Goal: Check status: Check status

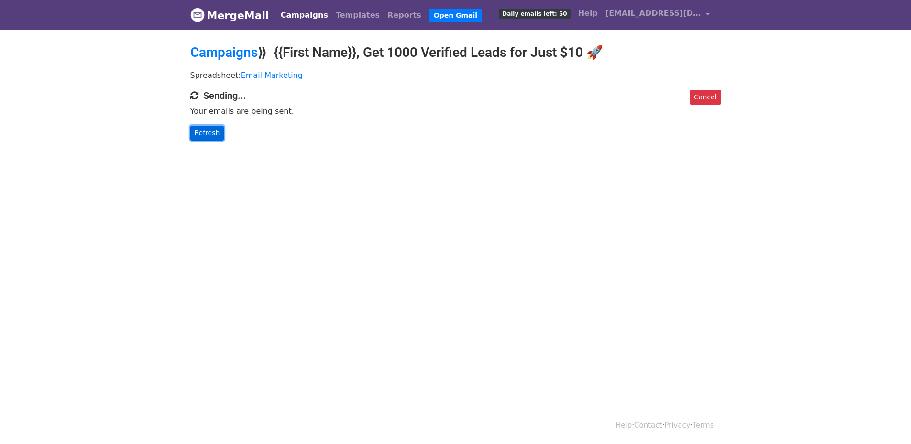
click at [211, 130] on link "Refresh" at bounding box center [207, 133] width 34 height 15
click at [206, 135] on link "Refresh" at bounding box center [207, 133] width 34 height 15
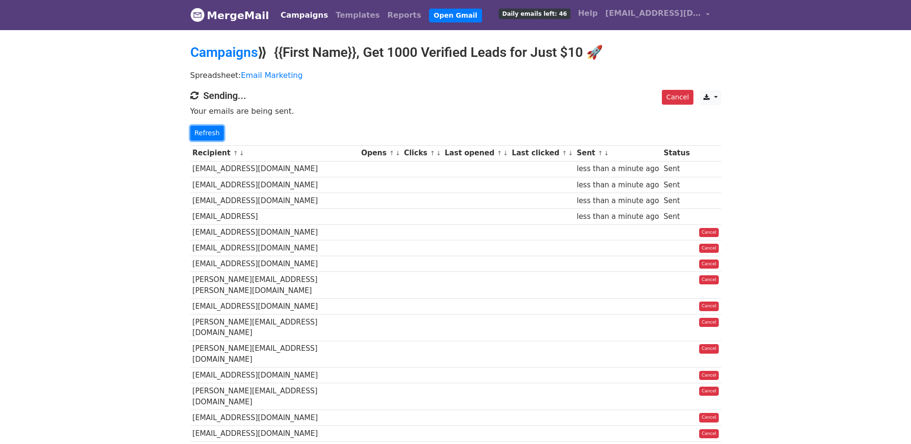
click at [206, 135] on link "Refresh" at bounding box center [207, 133] width 34 height 15
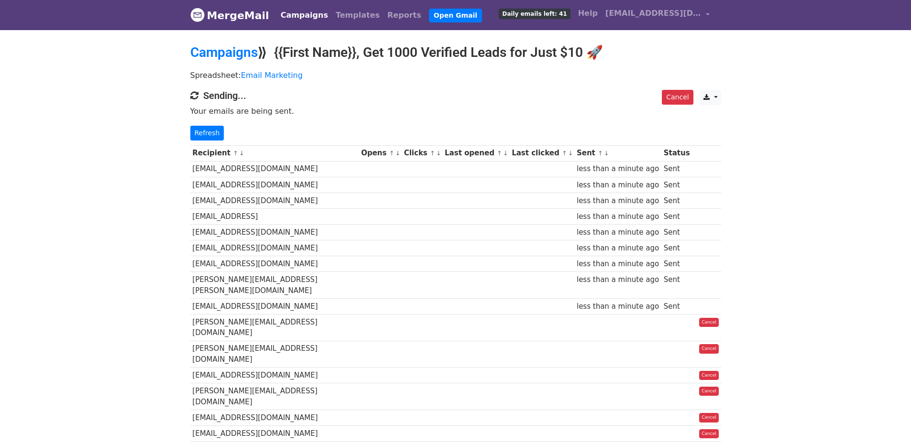
click at [206, 135] on link "Refresh" at bounding box center [207, 133] width 34 height 15
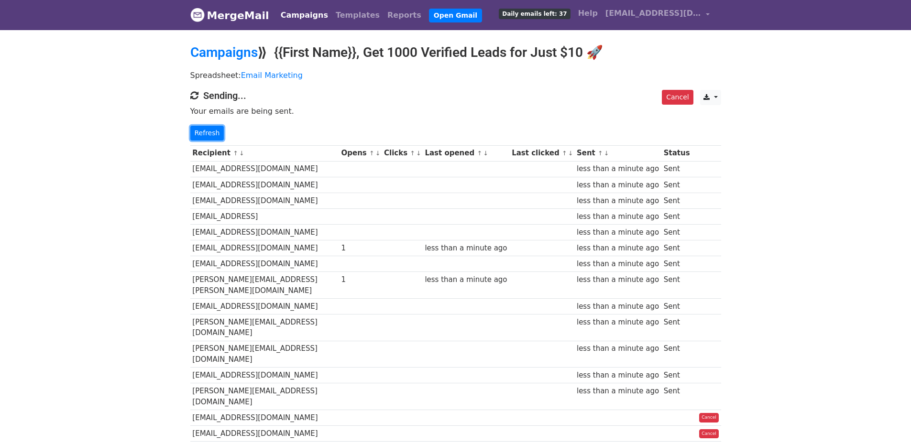
click at [206, 135] on link "Refresh" at bounding box center [207, 133] width 34 height 15
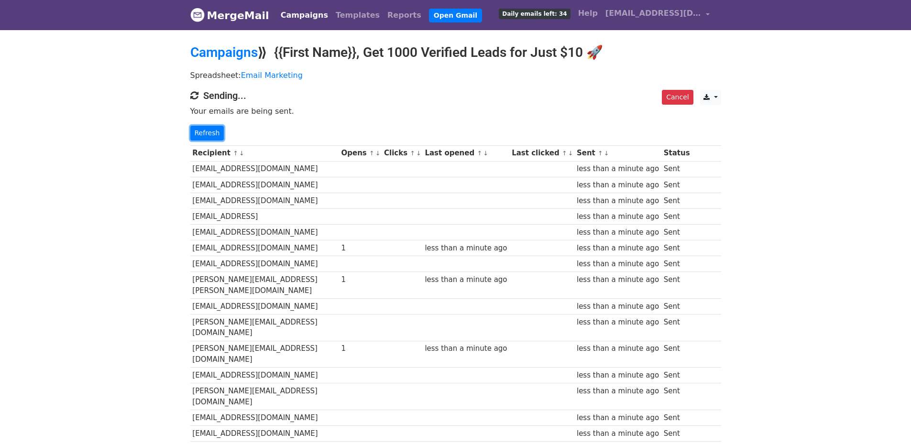
click at [206, 135] on link "Refresh" at bounding box center [207, 133] width 34 height 15
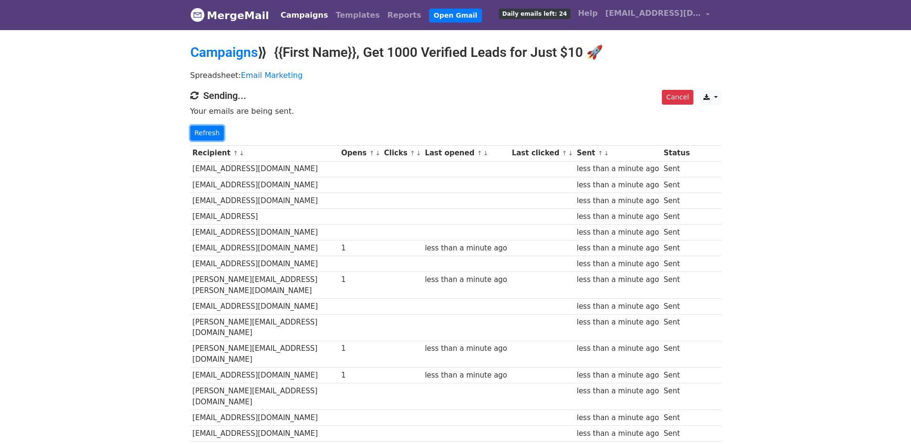
click at [206, 135] on link "Refresh" at bounding box center [207, 133] width 34 height 15
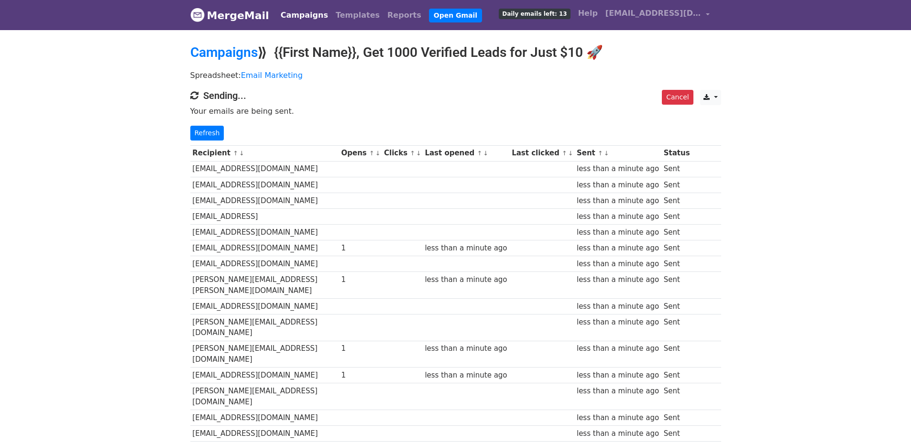
click at [206, 135] on link "Refresh" at bounding box center [207, 133] width 34 height 15
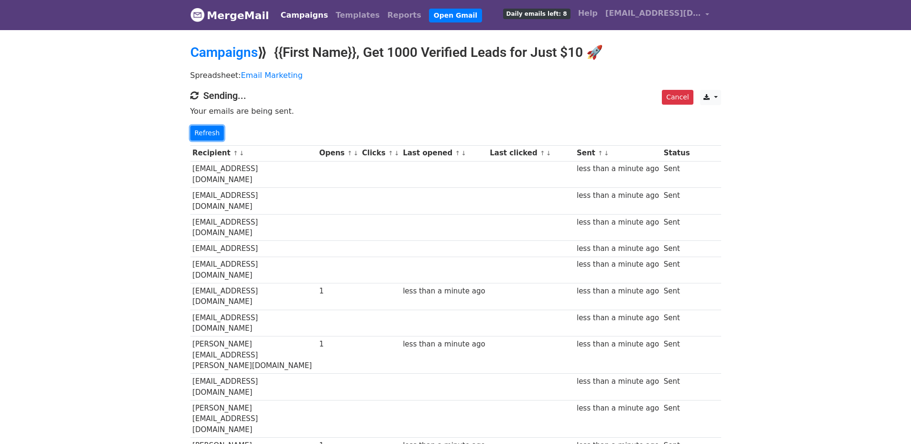
click at [206, 135] on link "Refresh" at bounding box center [207, 133] width 34 height 15
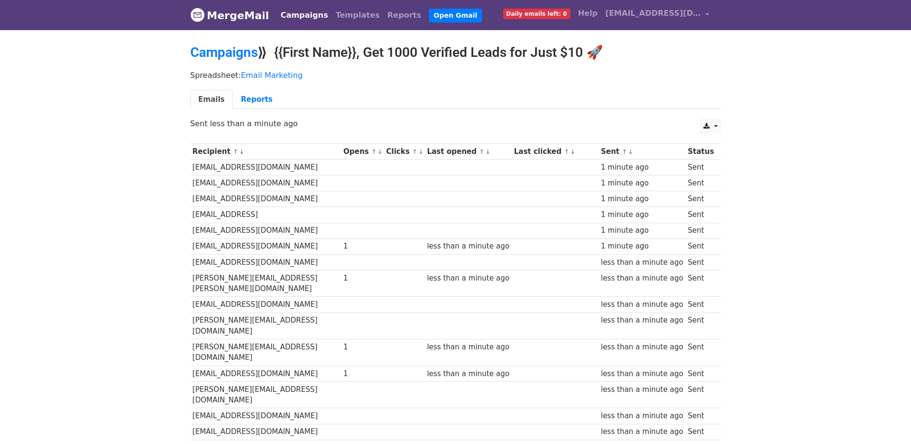
click at [206, 135] on div "CSV Excel Sent less than a minute ago" at bounding box center [455, 129] width 545 height 20
